Goal: Task Accomplishment & Management: Manage account settings

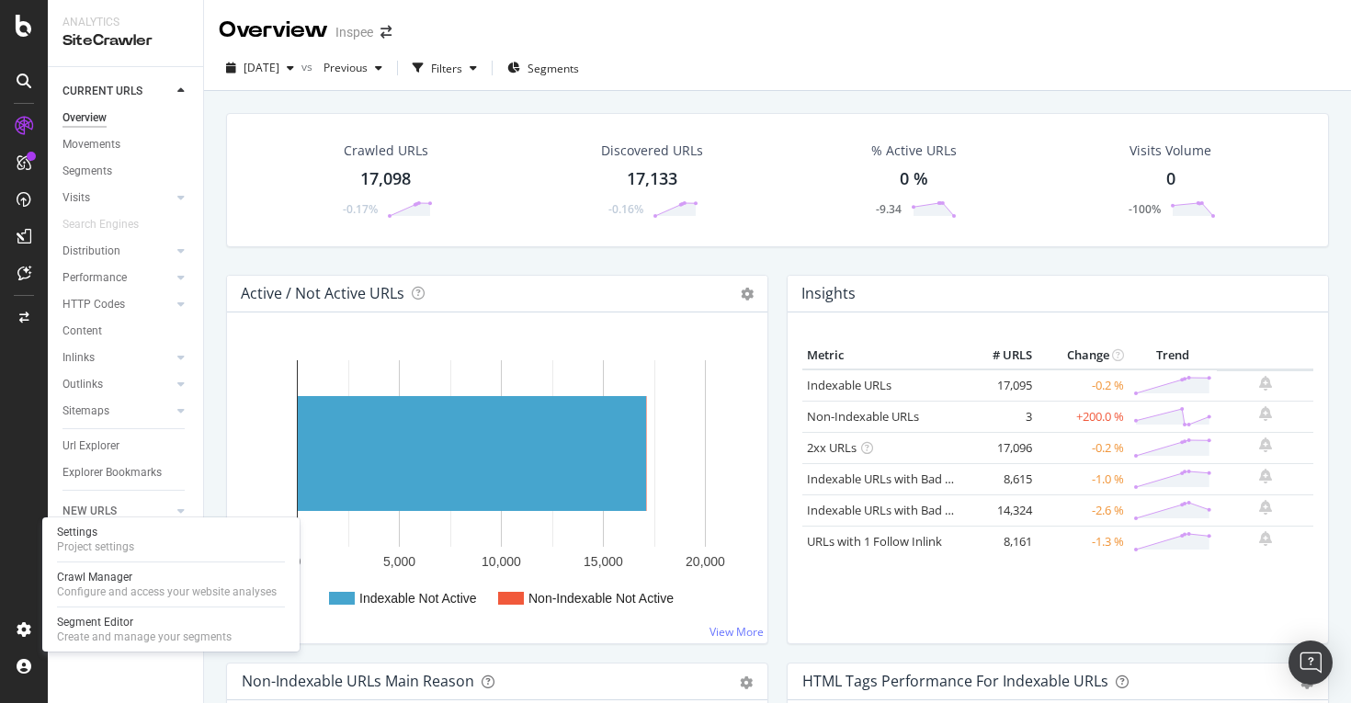
click at [109, 576] on div "Crawl Manager" at bounding box center [167, 577] width 220 height 15
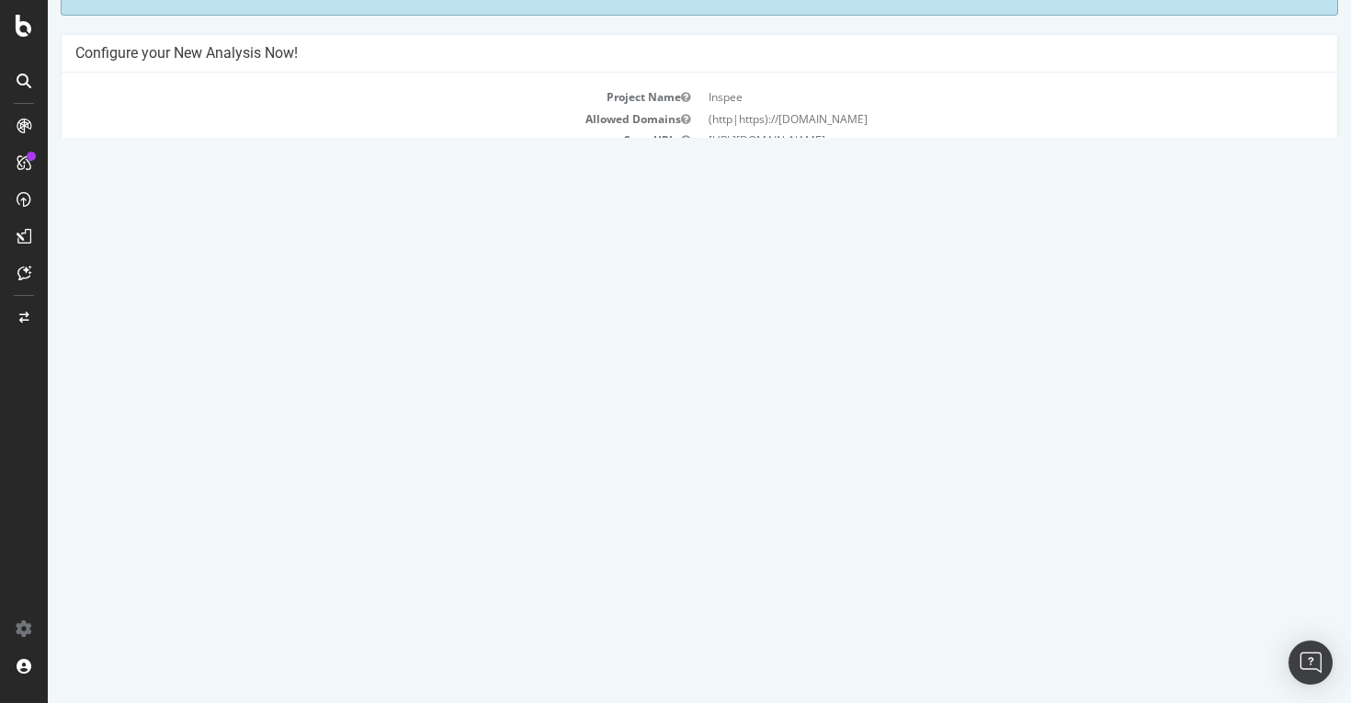
scroll to position [126, 0]
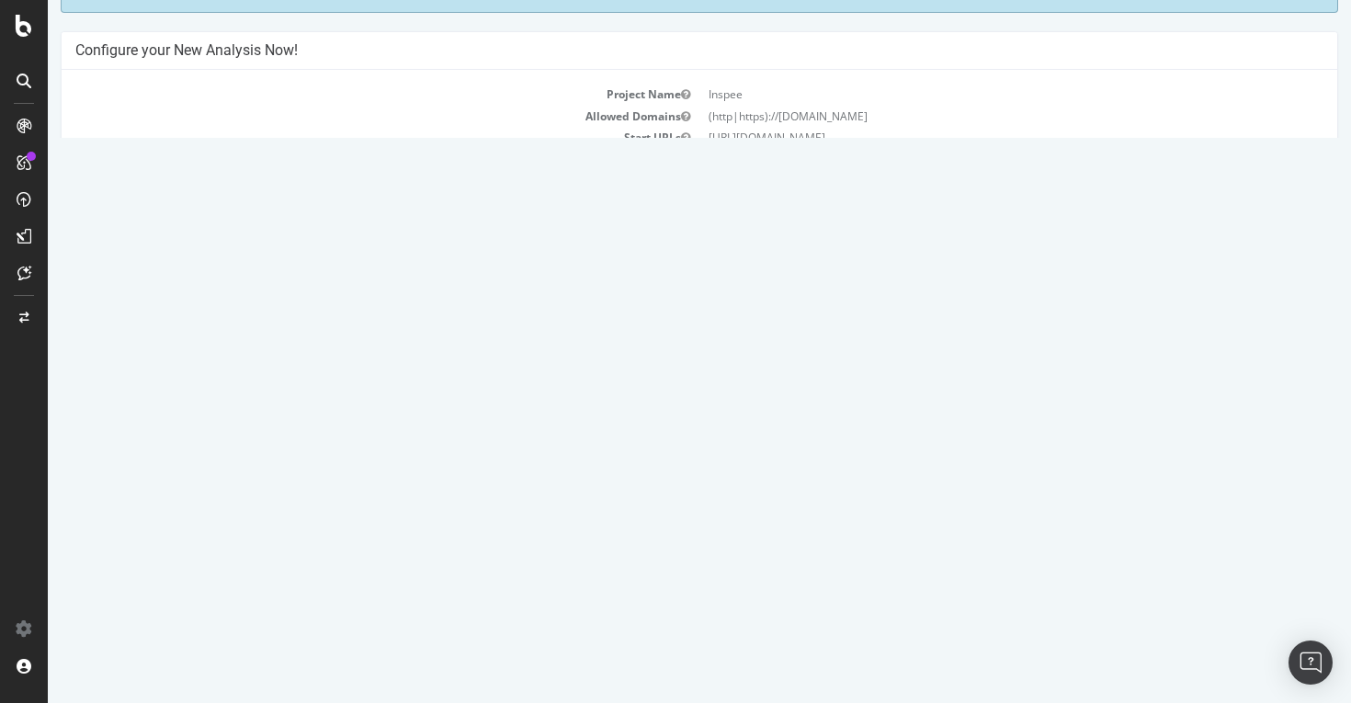
click at [684, 367] on button "Yes! Start Now" at bounding box center [677, 370] width 114 height 29
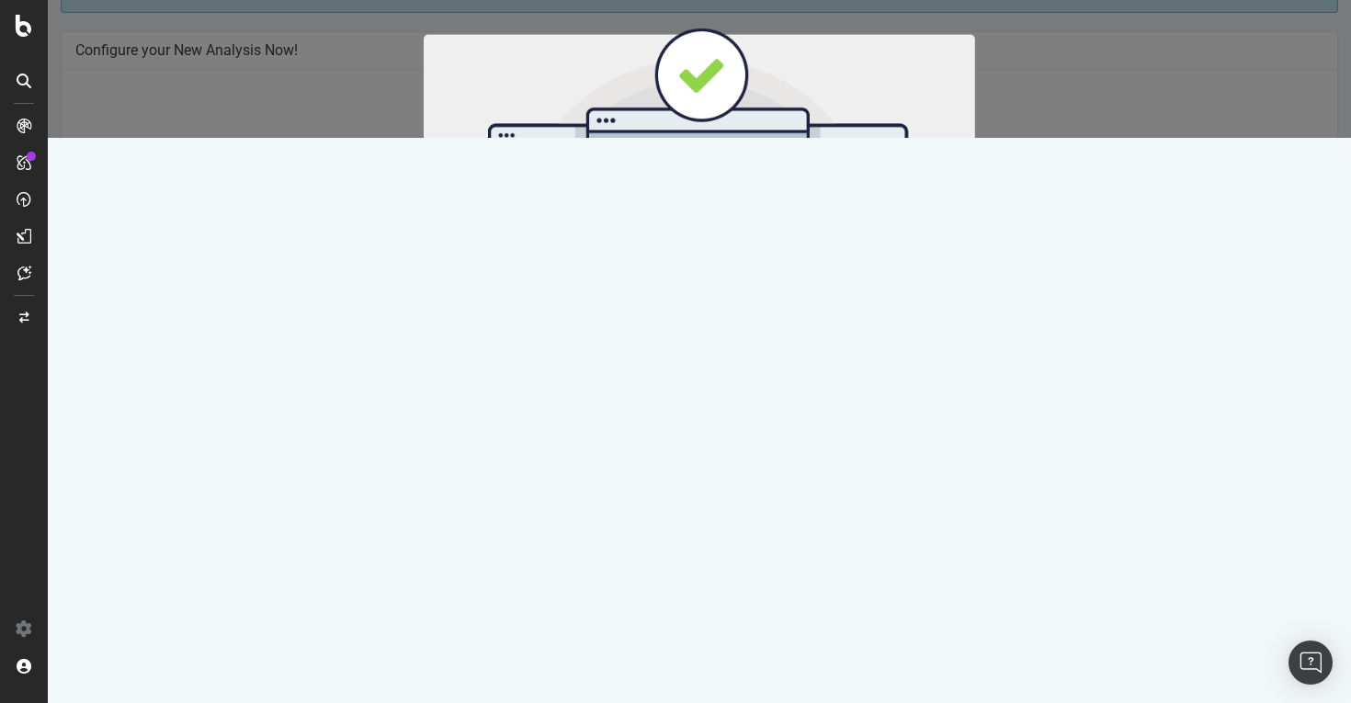
click at [742, 309] on button "Start Now" at bounding box center [733, 305] width 81 height 31
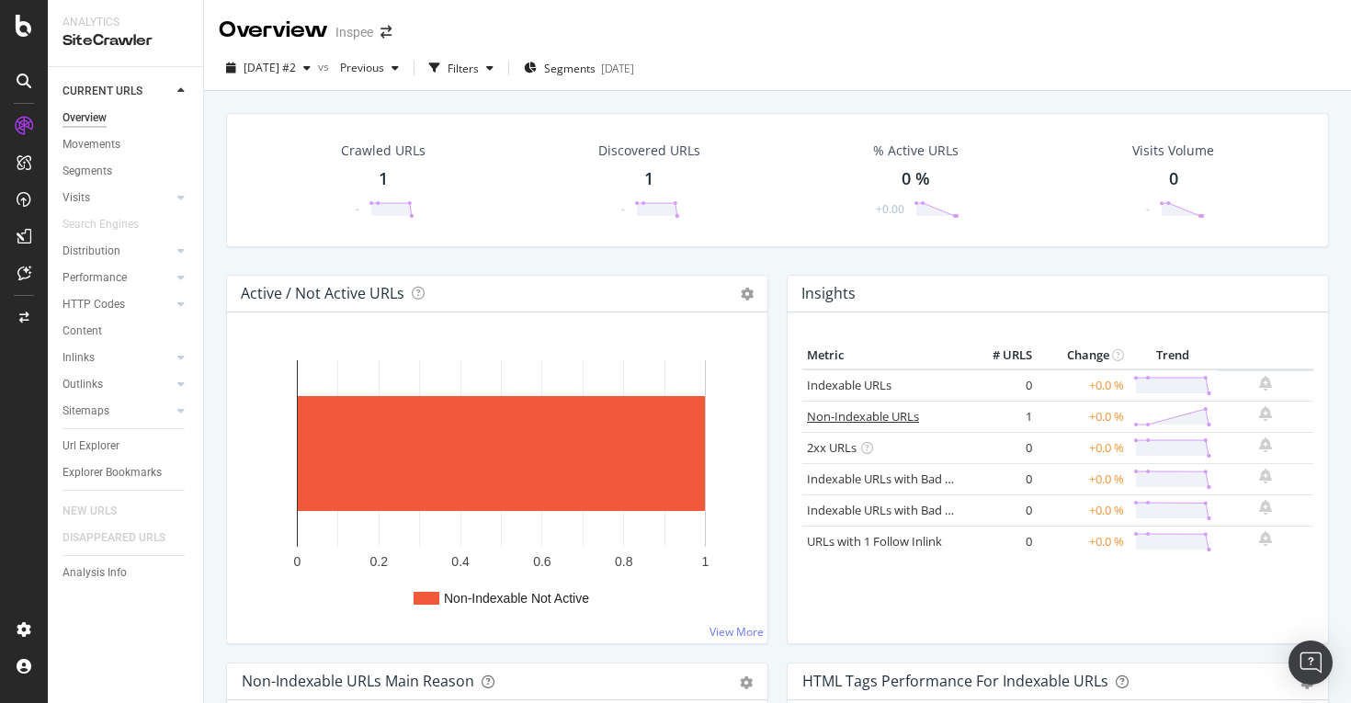
click at [870, 414] on link "Non-Indexable URLs" at bounding box center [863, 416] width 112 height 17
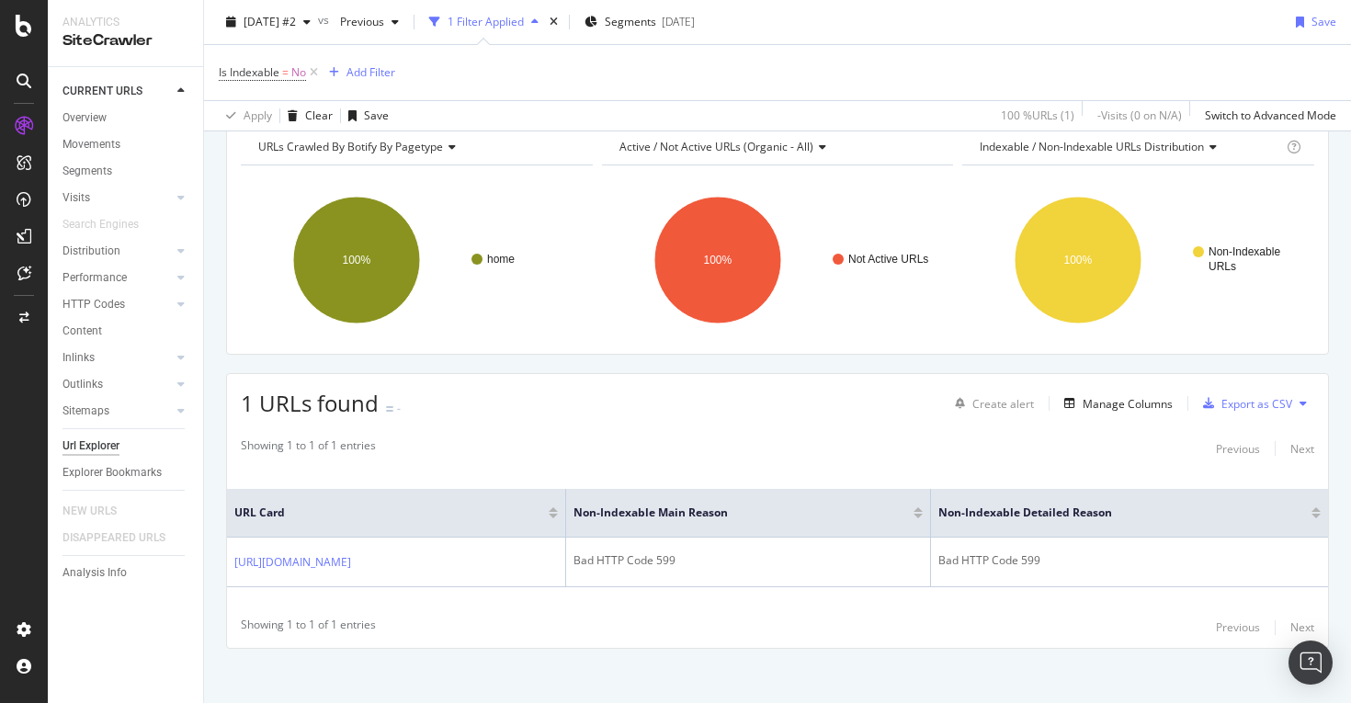
scroll to position [97, 0]
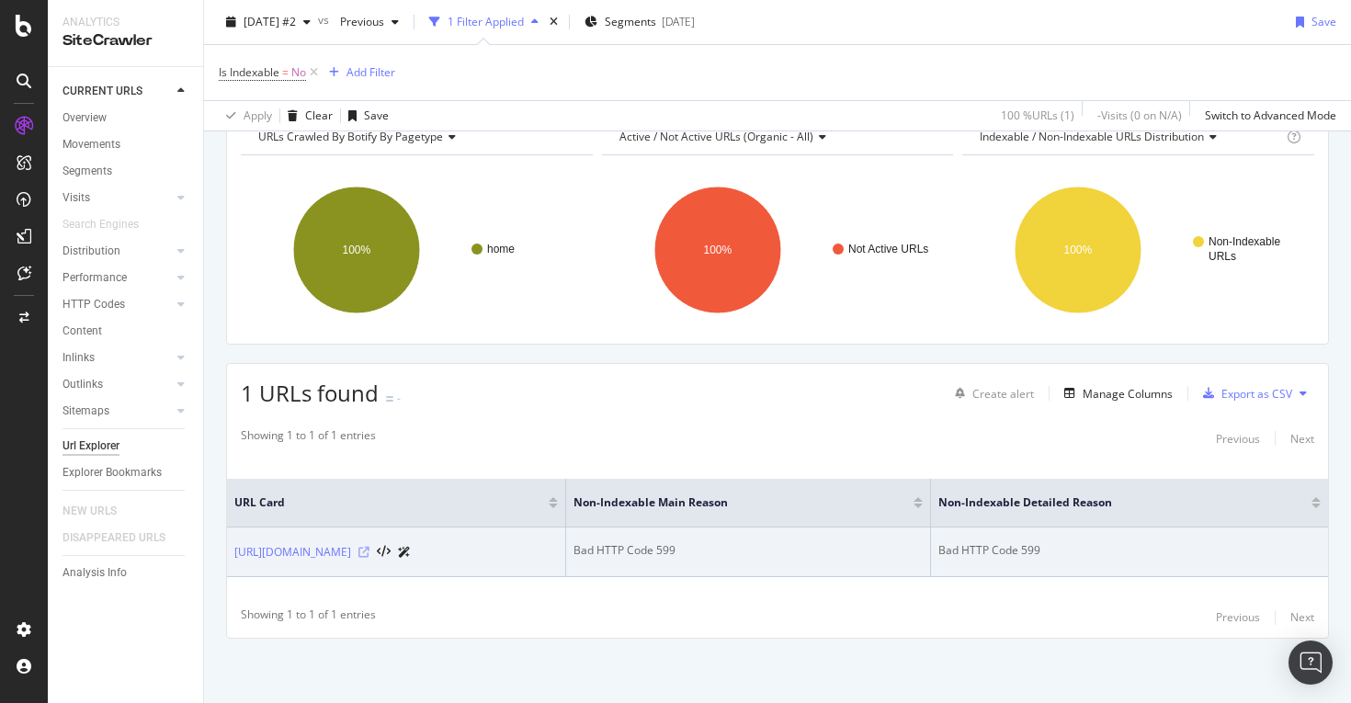
click at [365, 552] on icon at bounding box center [364, 552] width 11 height 11
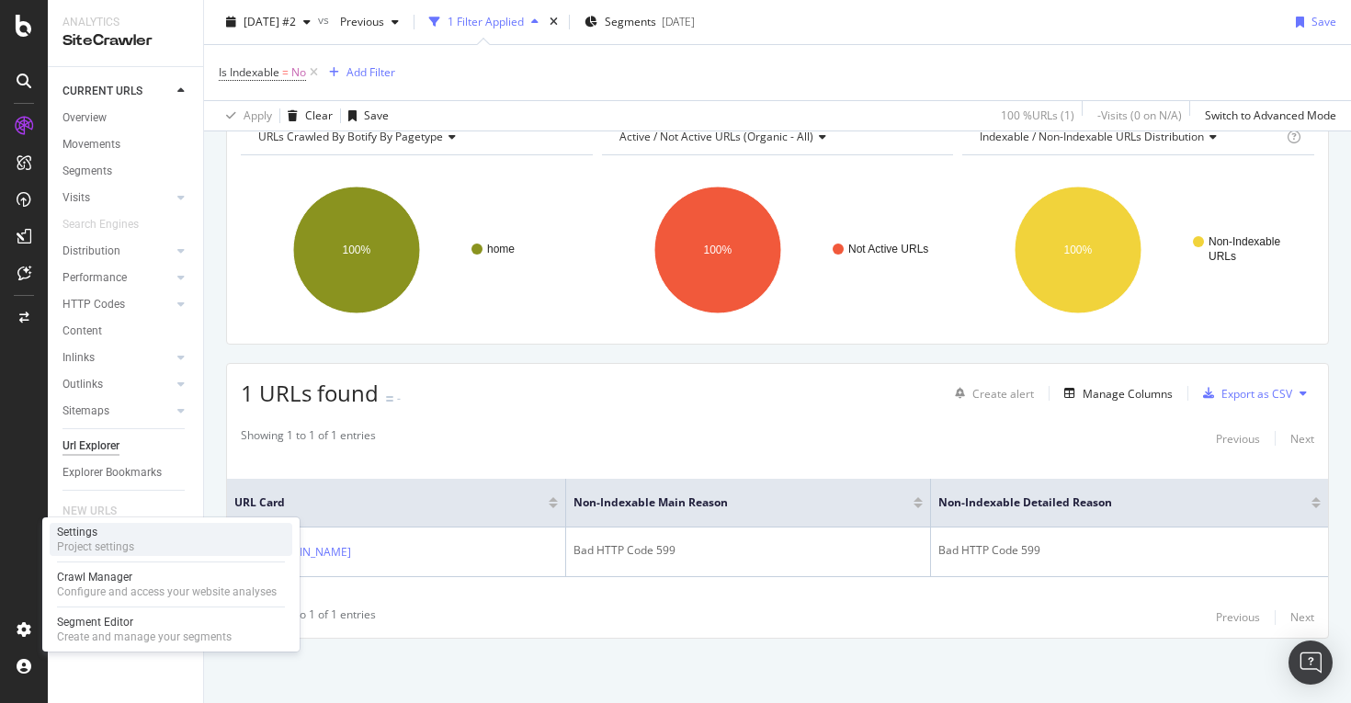
click at [103, 529] on div "Settings" at bounding box center [95, 532] width 77 height 15
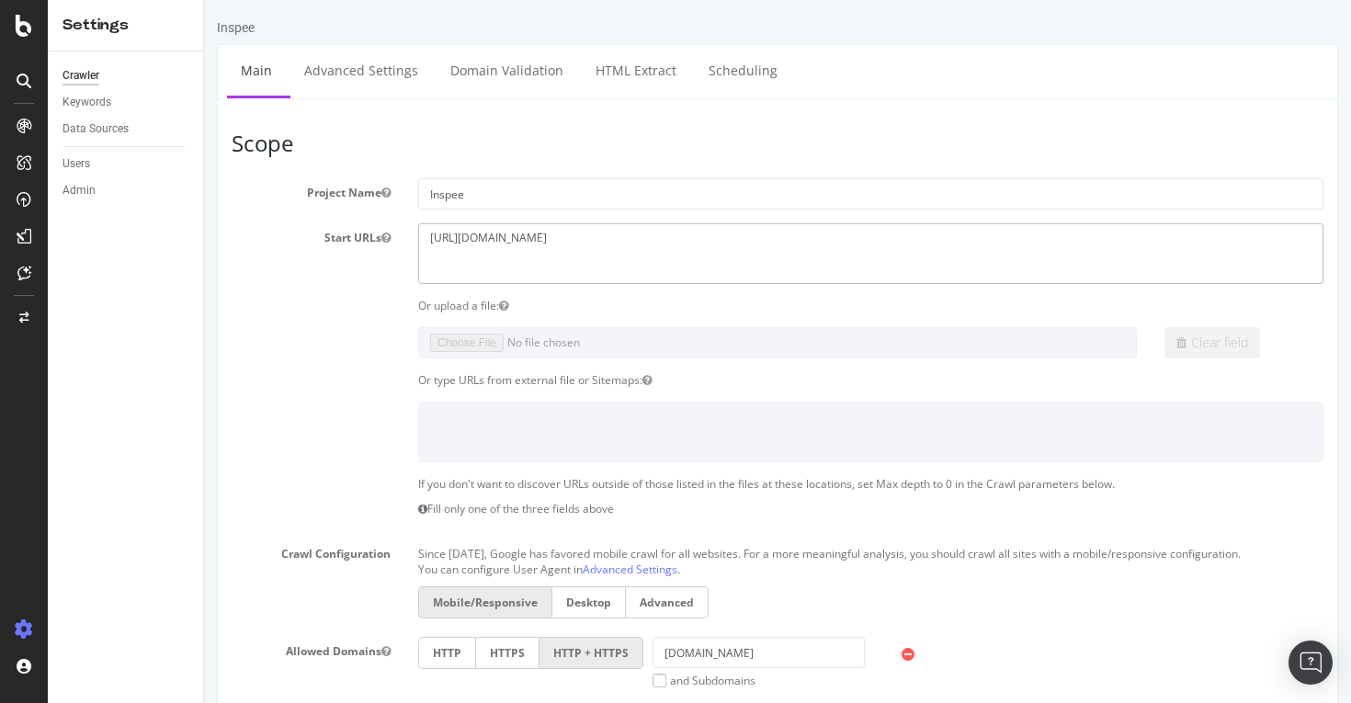
click at [546, 238] on textarea "[URL][DOMAIN_NAME]" at bounding box center [871, 253] width 906 height 60
paste textarea "b"
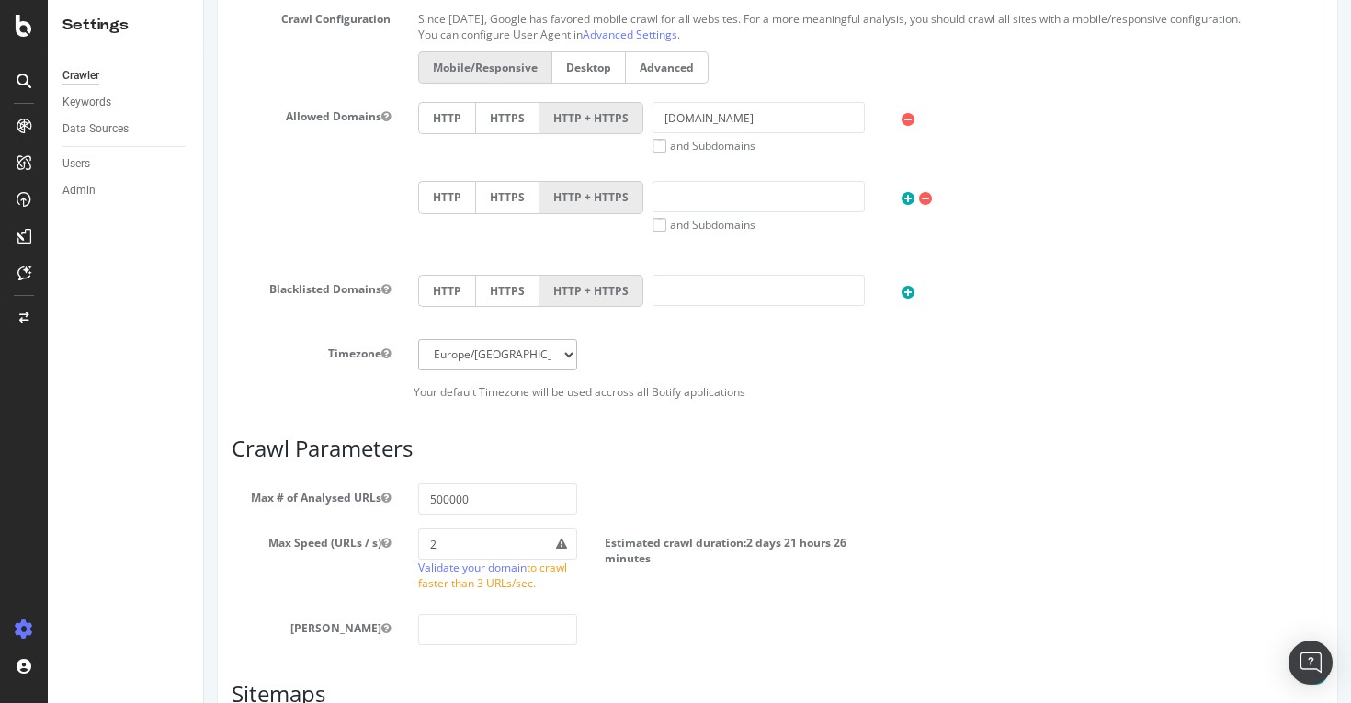
scroll to position [548, 0]
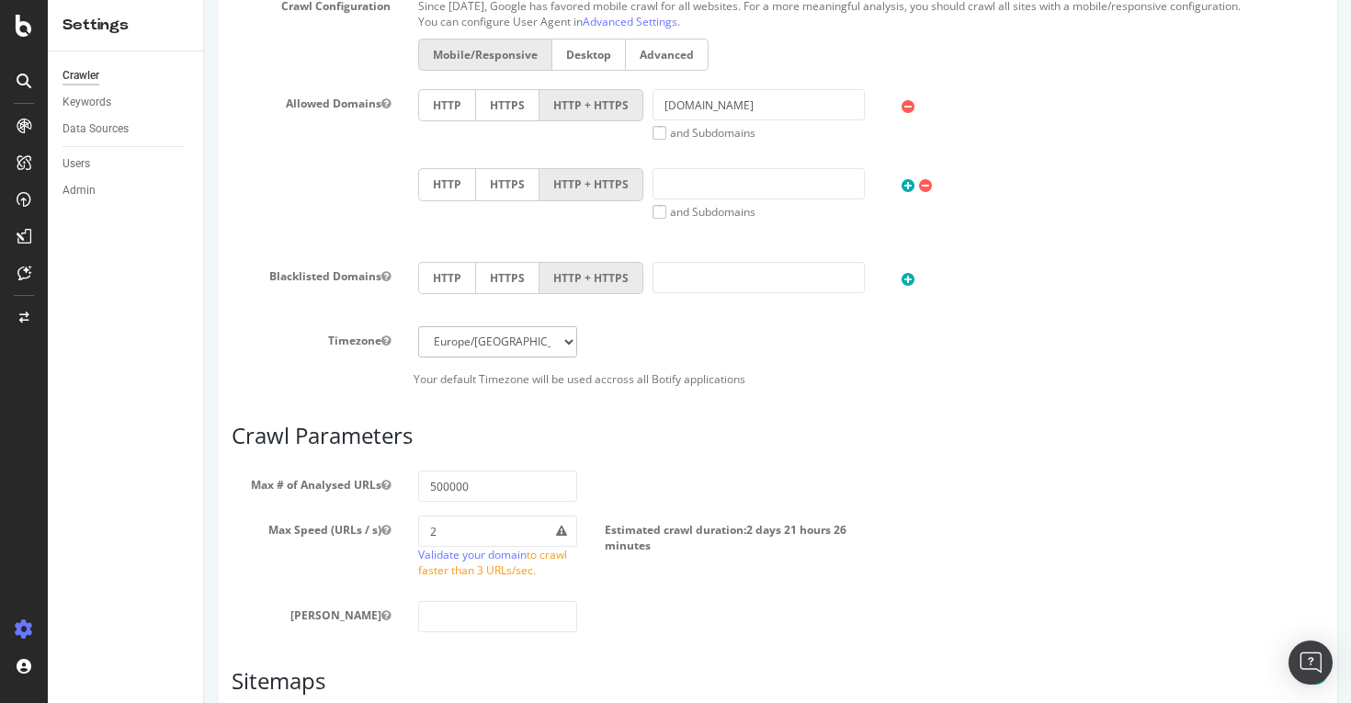
type textarea "[URL][DOMAIN_NAME]"
click at [781, 114] on input "[DOMAIN_NAME]" at bounding box center [759, 104] width 212 height 31
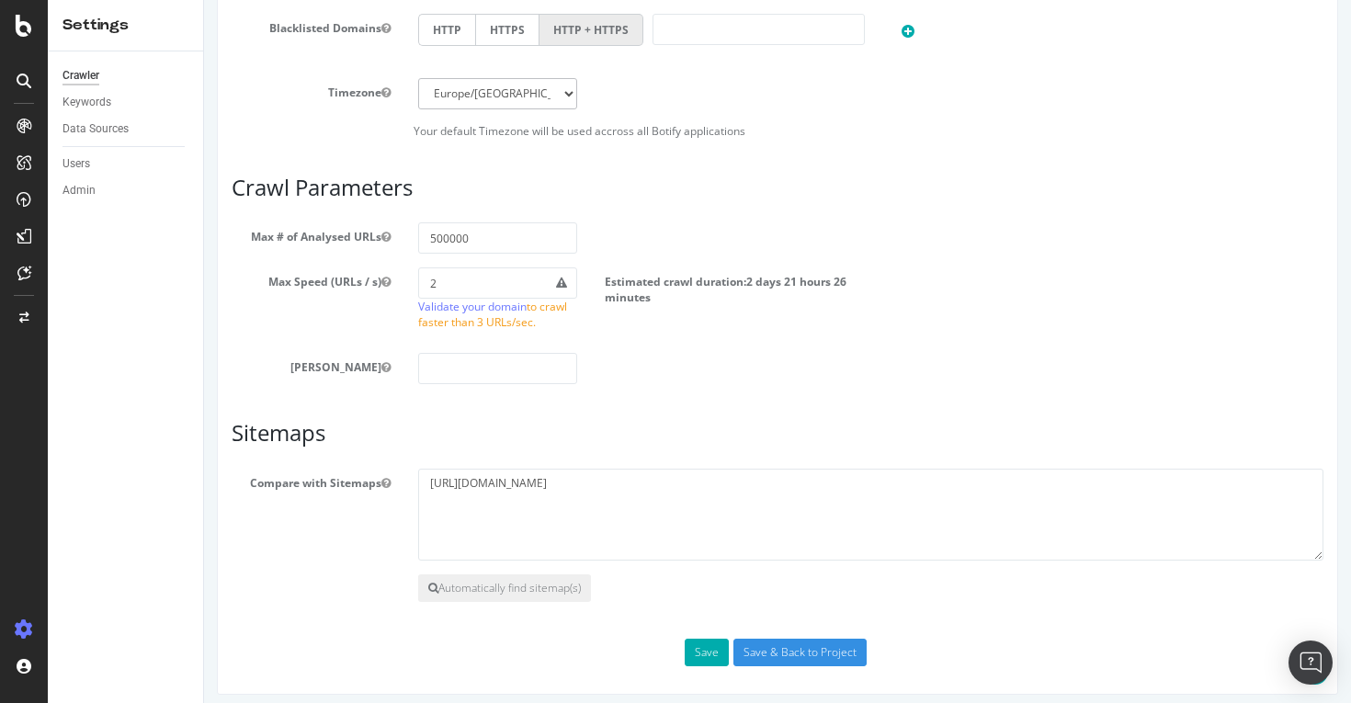
scroll to position [805, 0]
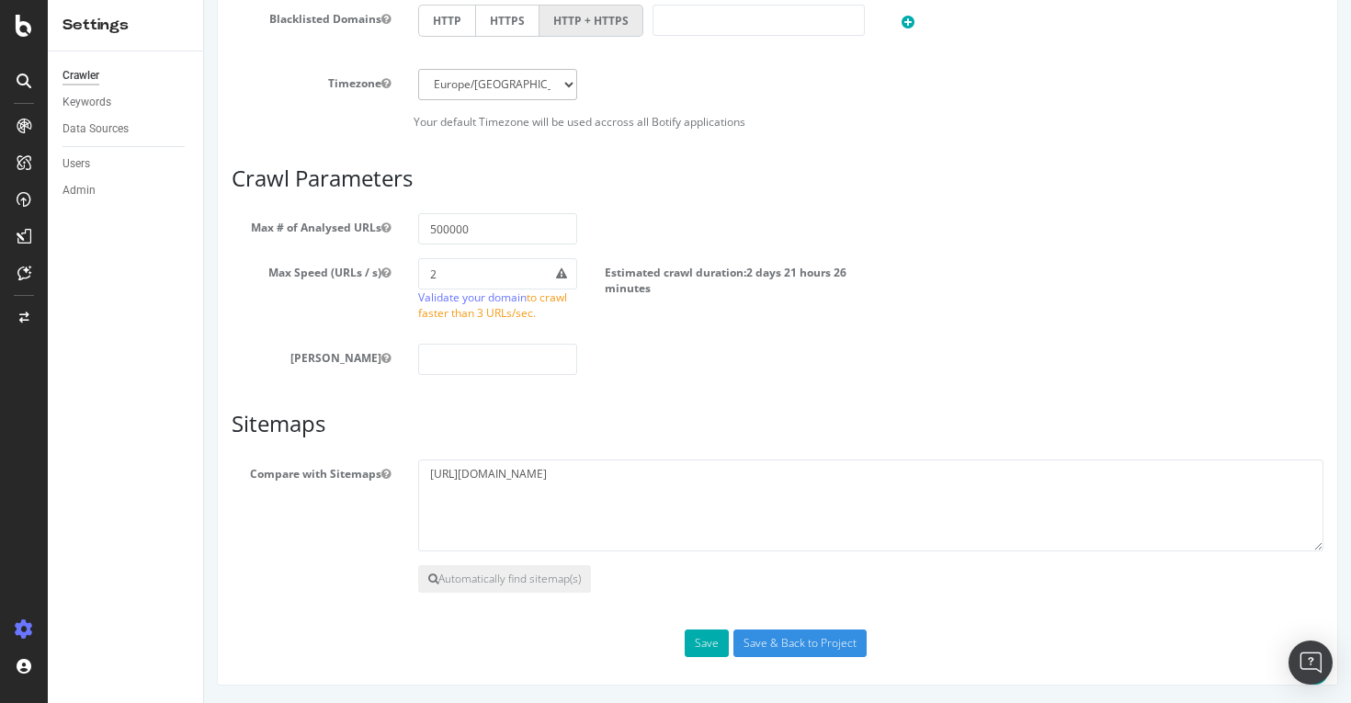
type input "[DOMAIN_NAME]"
click at [547, 475] on textarea "[URL][DOMAIN_NAME]" at bounding box center [871, 506] width 906 height 92
type textarea "[URL][DOMAIN_NAME]"
click at [697, 643] on button "Save" at bounding box center [707, 644] width 44 height 28
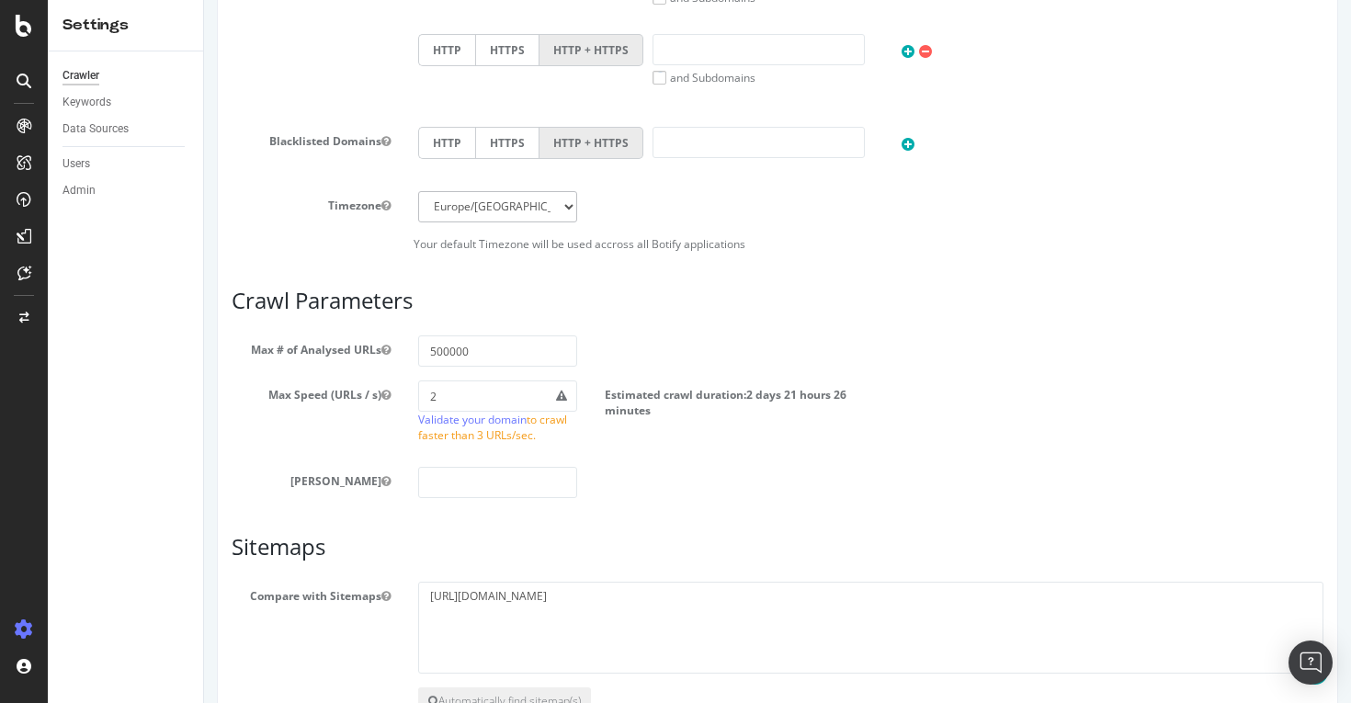
scroll to position [1029, 0]
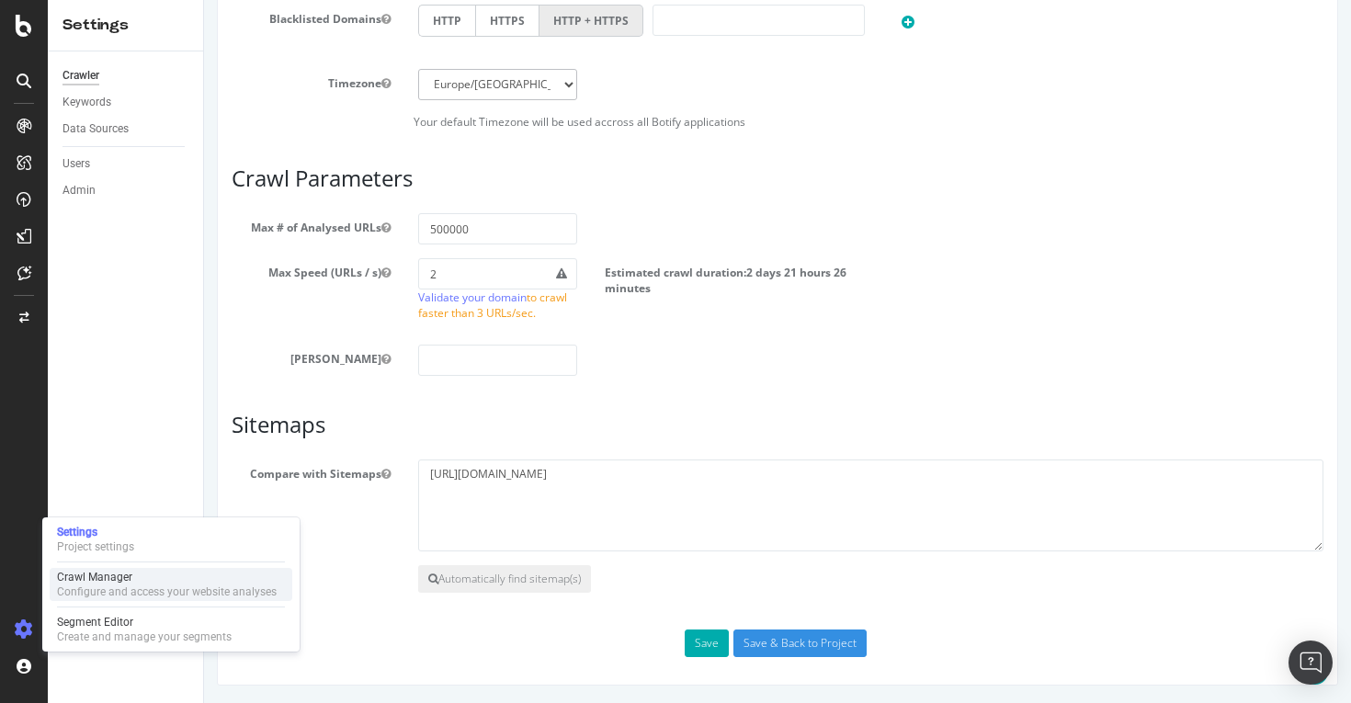
click at [138, 587] on div "Configure and access your website analyses" at bounding box center [167, 592] width 220 height 15
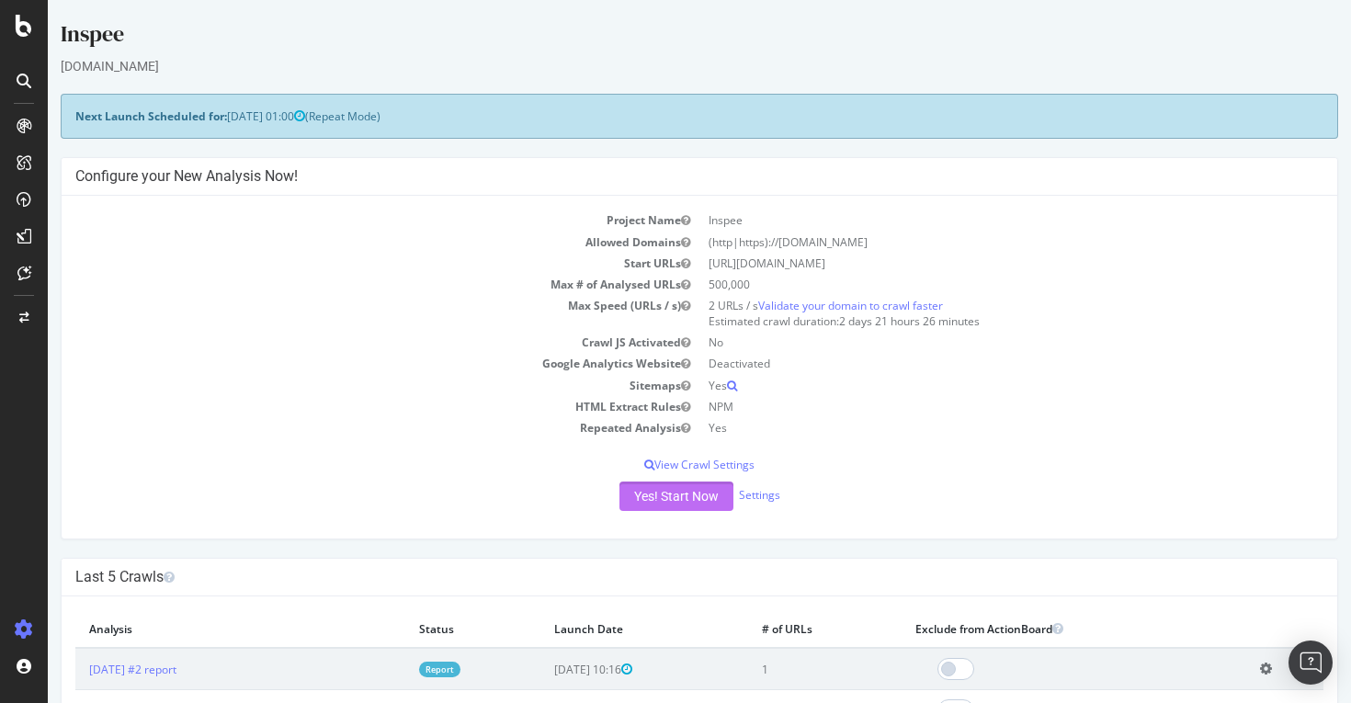
click at [696, 502] on button "Yes! Start Now" at bounding box center [677, 496] width 114 height 29
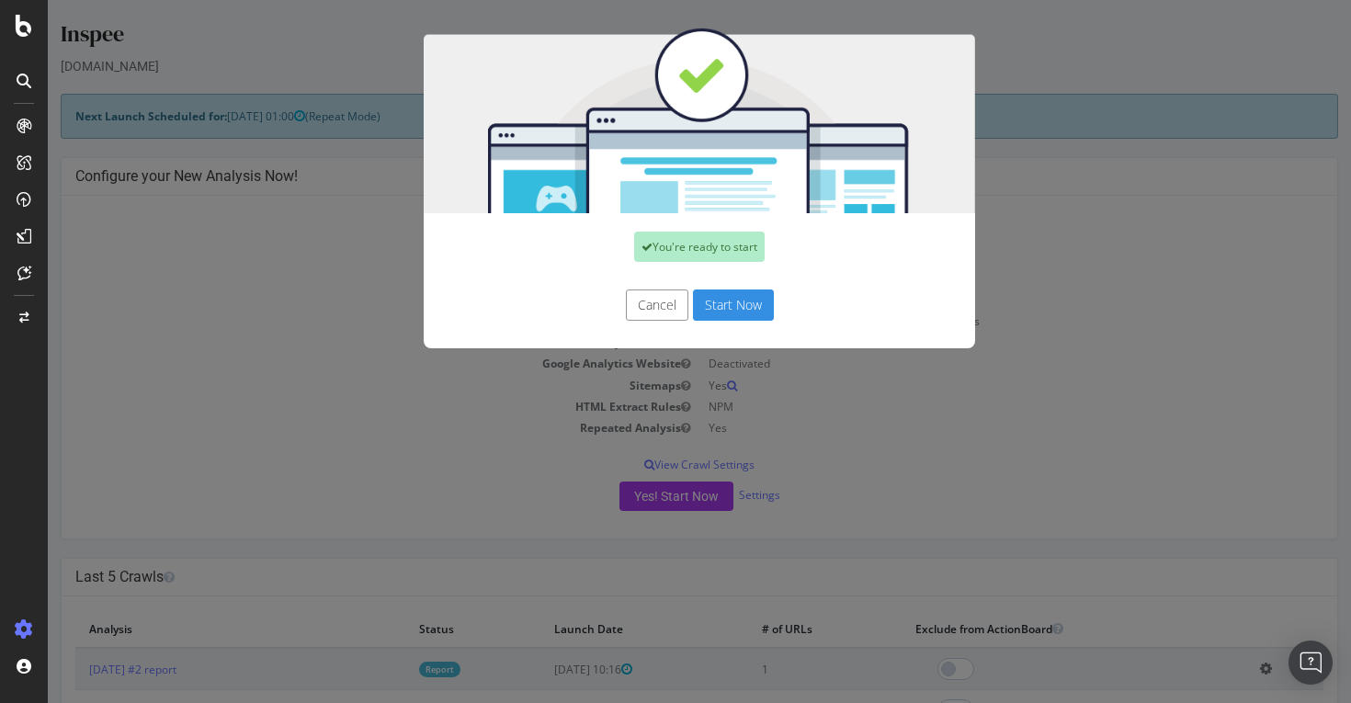
click at [750, 310] on button "Start Now" at bounding box center [733, 305] width 81 height 31
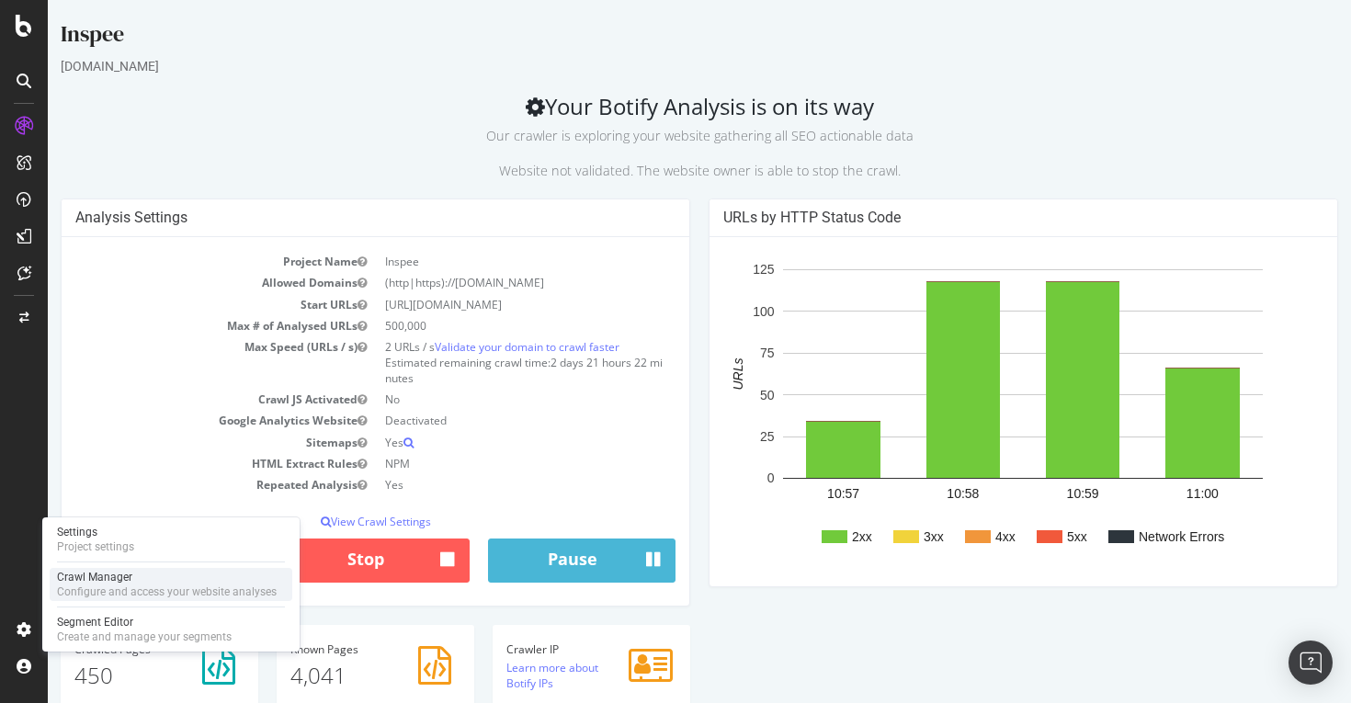
click at [146, 579] on div "Crawl Manager" at bounding box center [167, 577] width 220 height 15
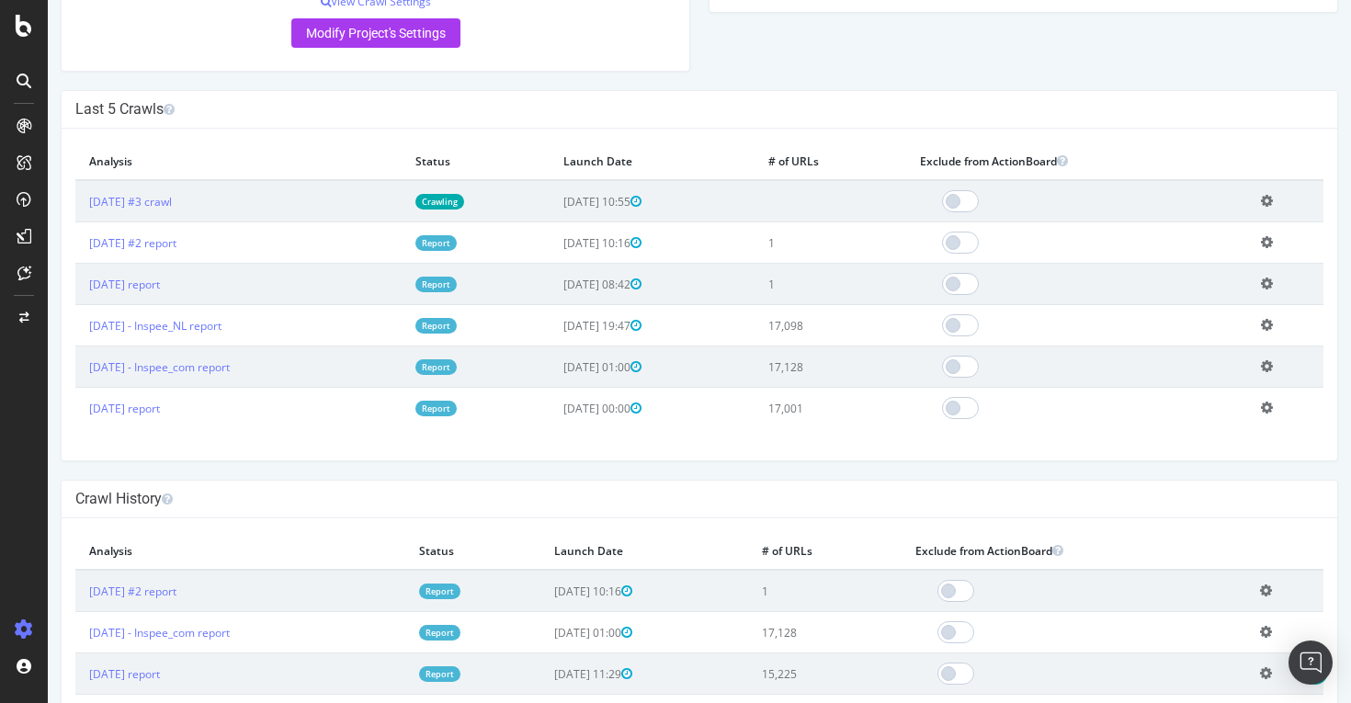
scroll to position [469, 0]
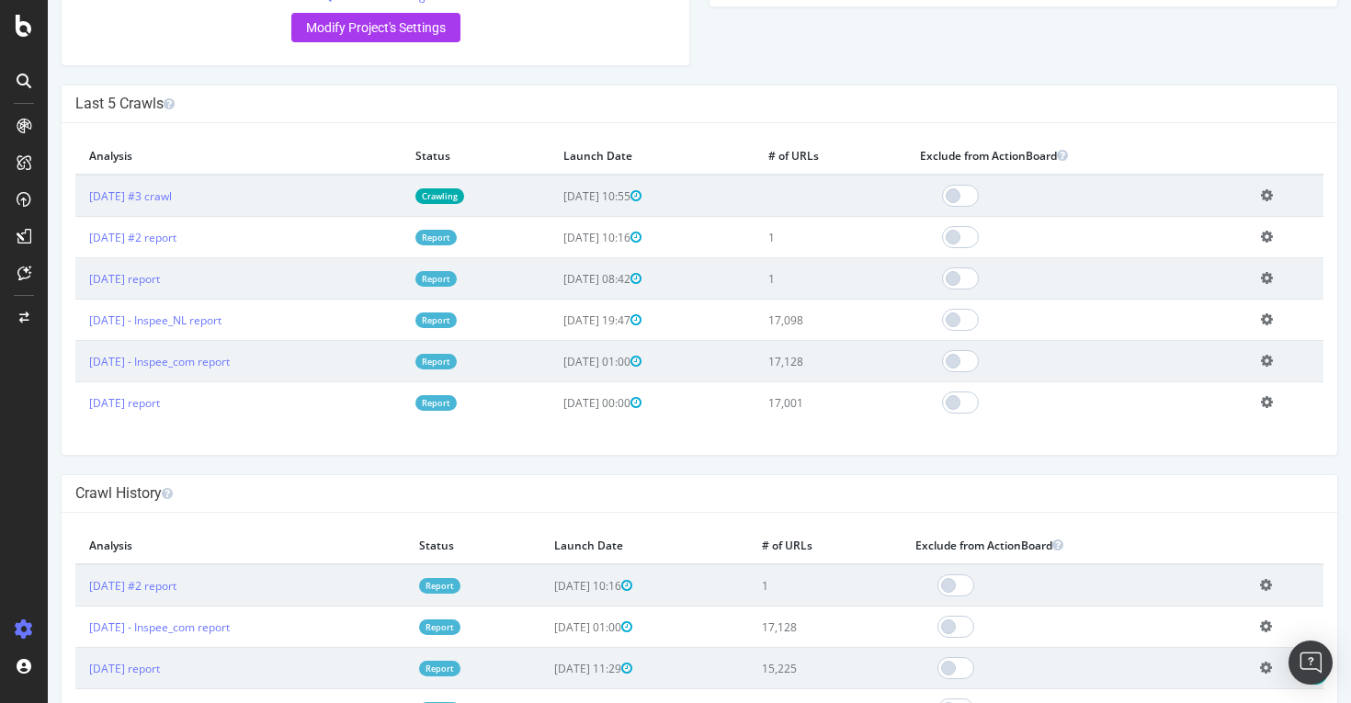
click at [1273, 362] on icon at bounding box center [1267, 361] width 12 height 14
click at [1049, 442] on div "× Close Delete Analysis ? Are you sure you want to delete the analysis "[DATE] …" at bounding box center [700, 289] width 1276 height 332
click at [457, 362] on link "Report" at bounding box center [436, 362] width 41 height 16
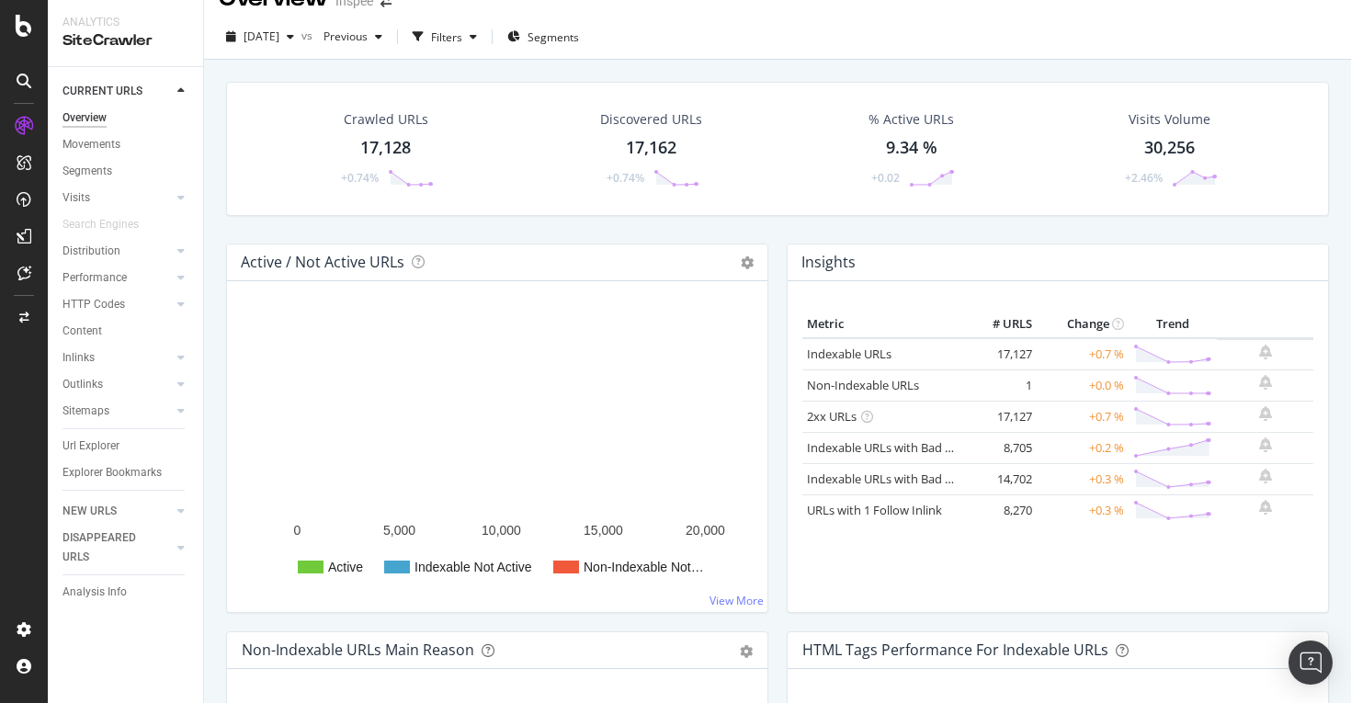
scroll to position [39, 0]
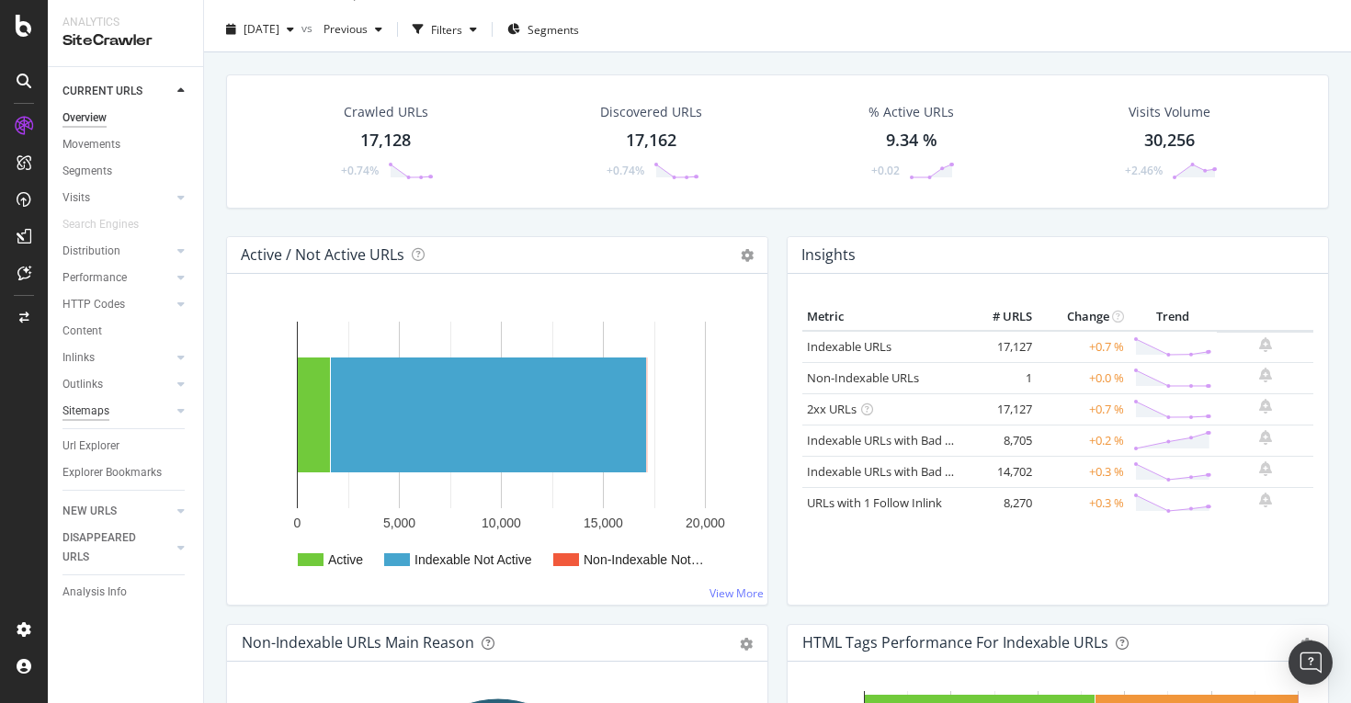
click at [93, 411] on div "Sitemaps" at bounding box center [86, 411] width 47 height 19
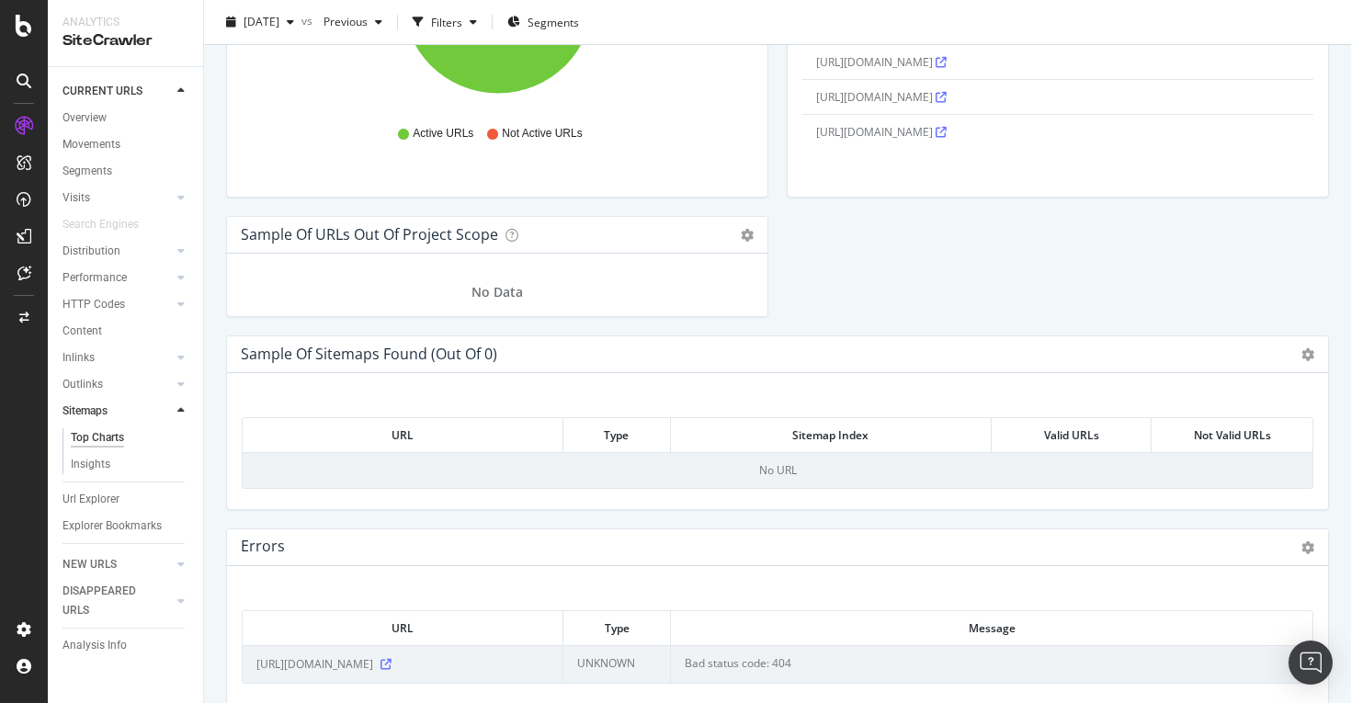
scroll to position [2056, 0]
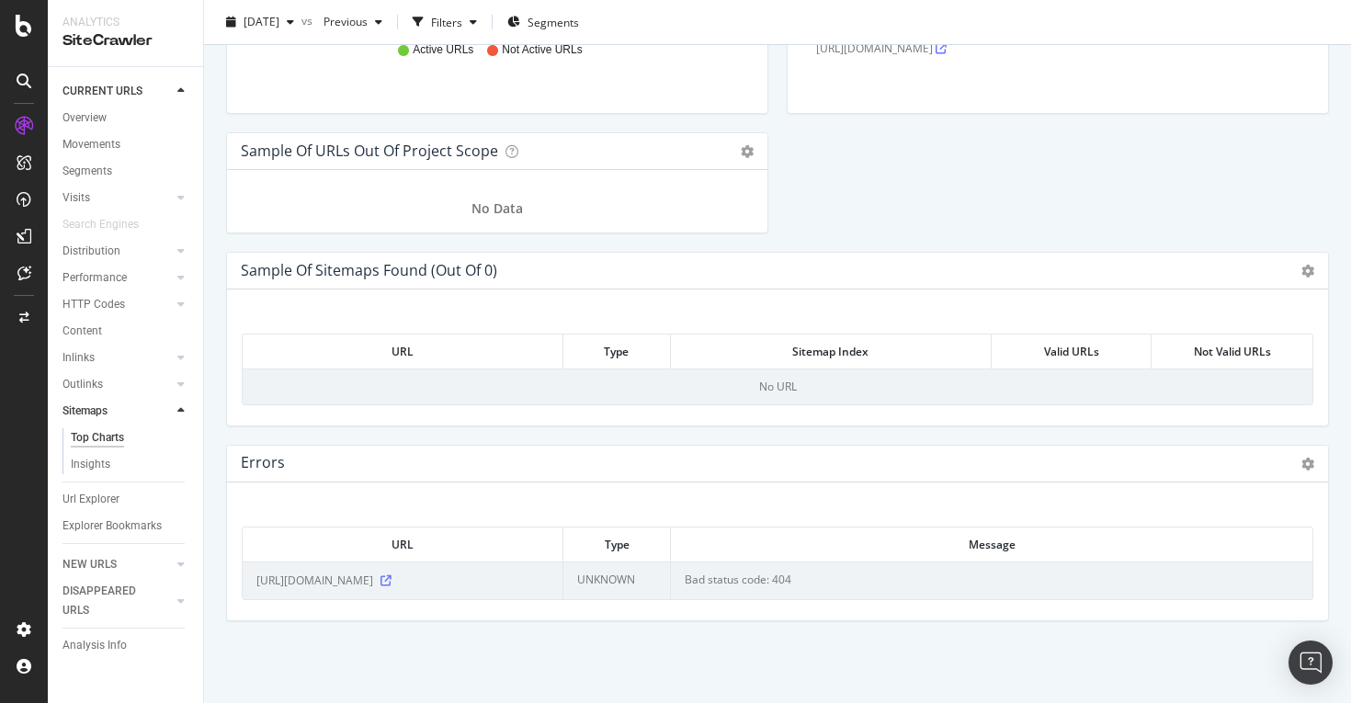
click at [373, 578] on span "[URL][DOMAIN_NAME]" at bounding box center [314, 581] width 117 height 18
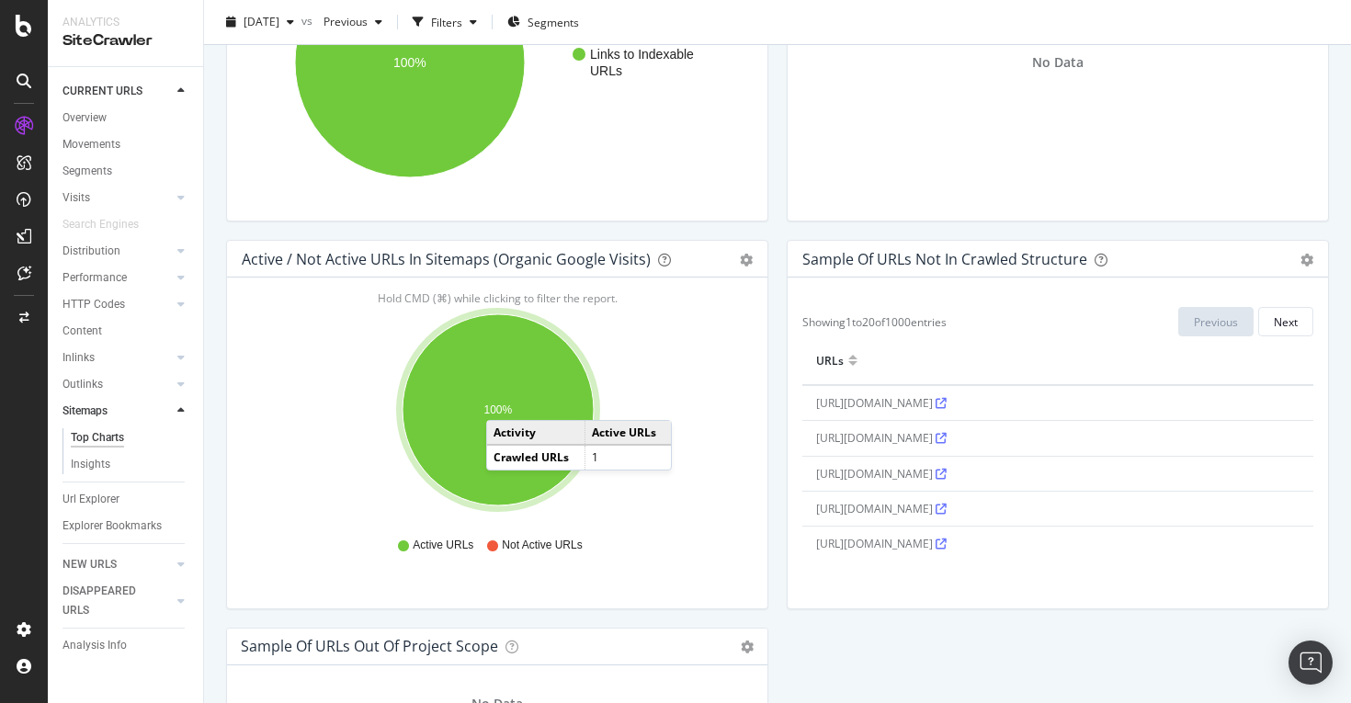
scroll to position [1563, 0]
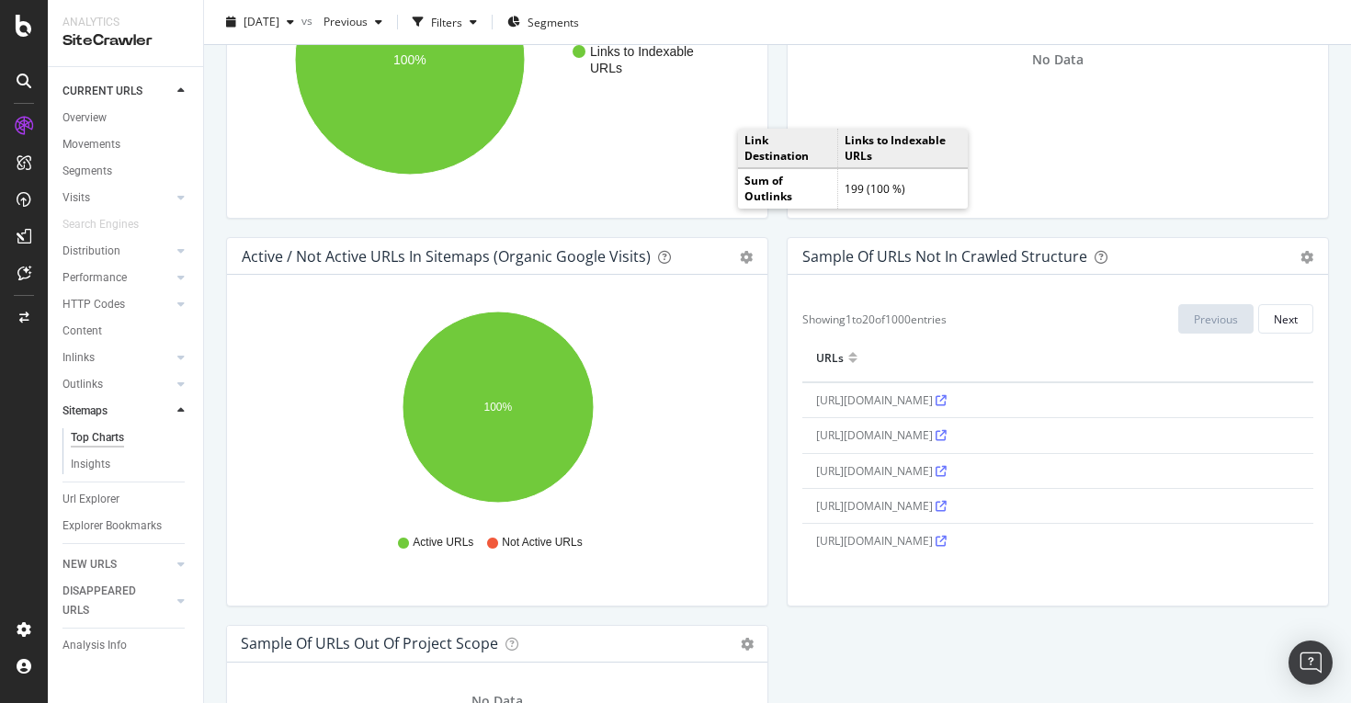
click at [1064, 167] on div "No Data" at bounding box center [1058, 59] width 511 height 287
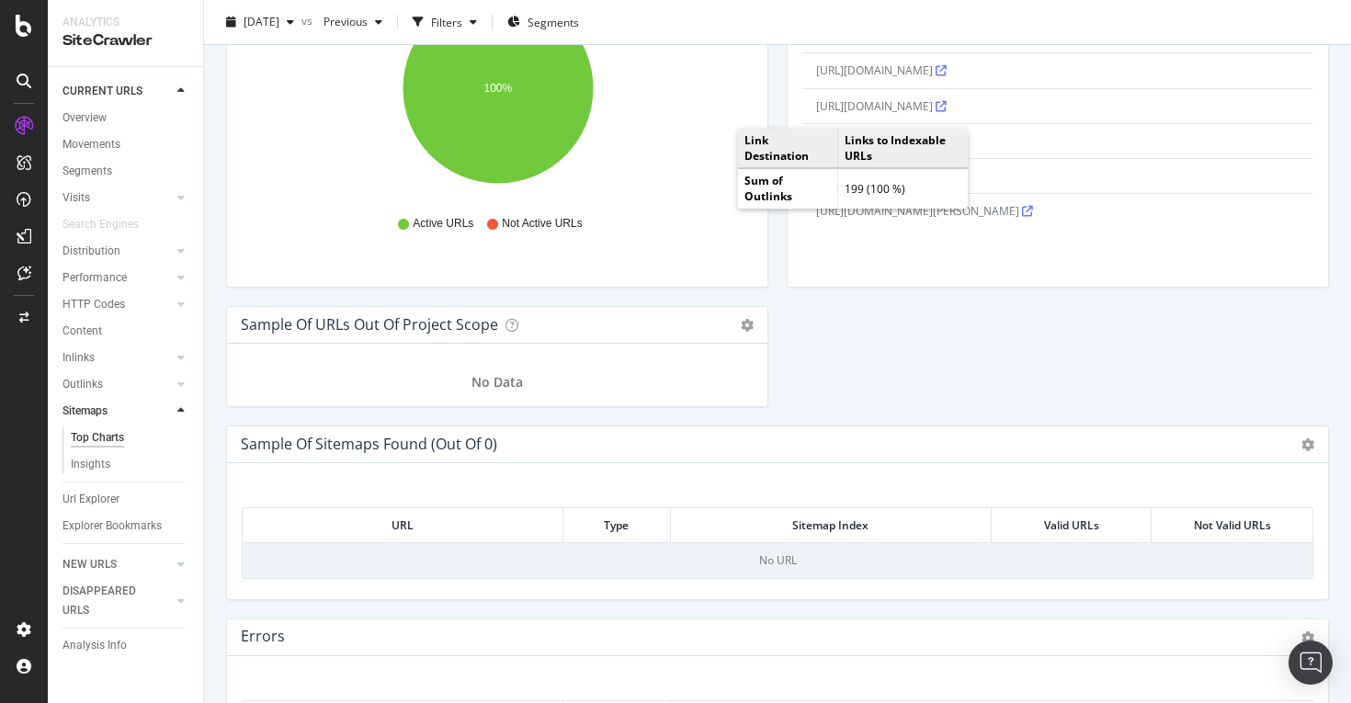
scroll to position [1718, 0]
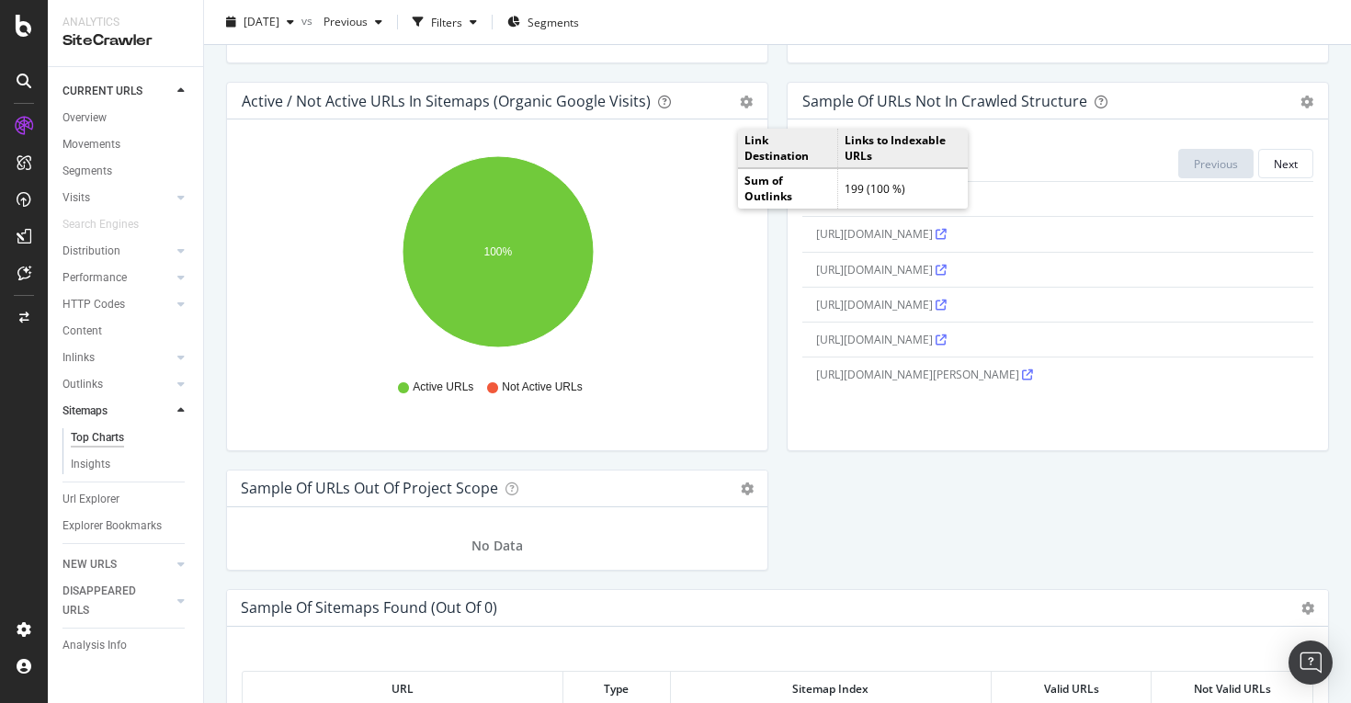
click at [1020, 369] on span "[URL][DOMAIN_NAME][PERSON_NAME]" at bounding box center [924, 375] width 217 height 16
copy span "[URL][DOMAIN_NAME][PERSON_NAME]"
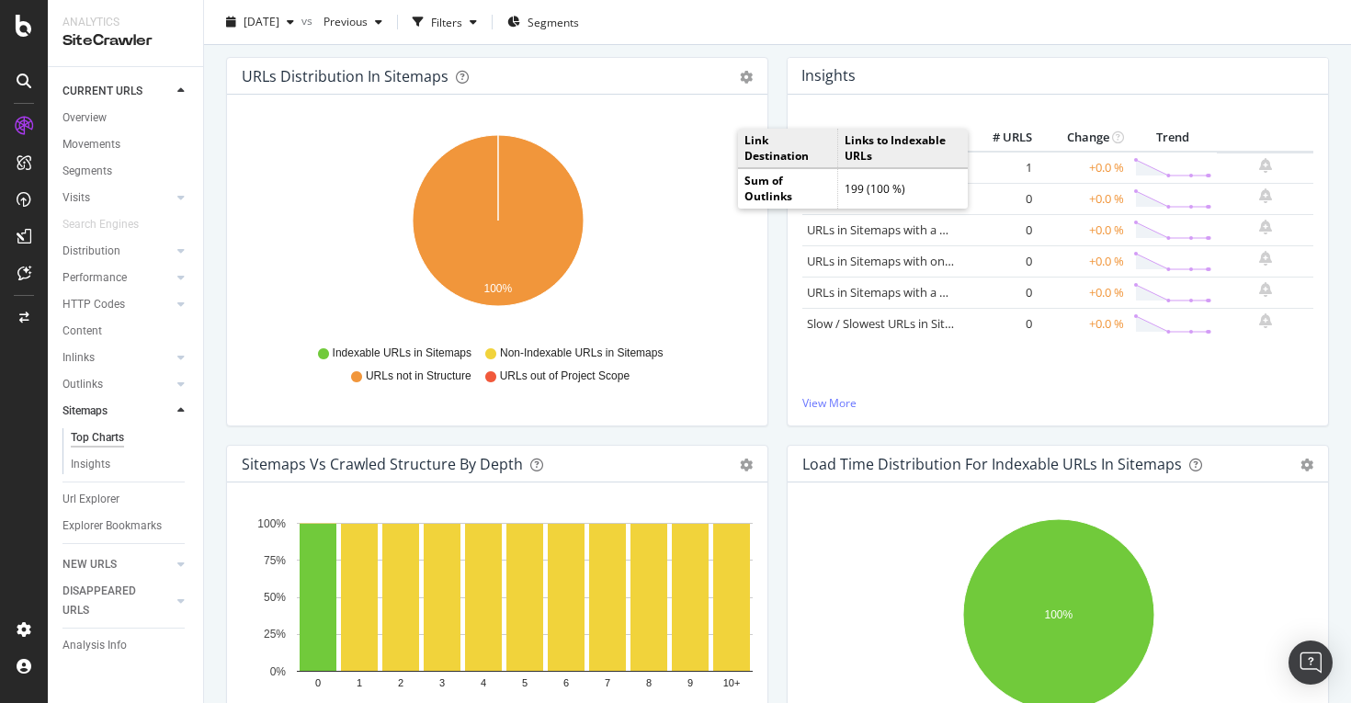
scroll to position [0, 0]
